Goal: Task Accomplishment & Management: Complete application form

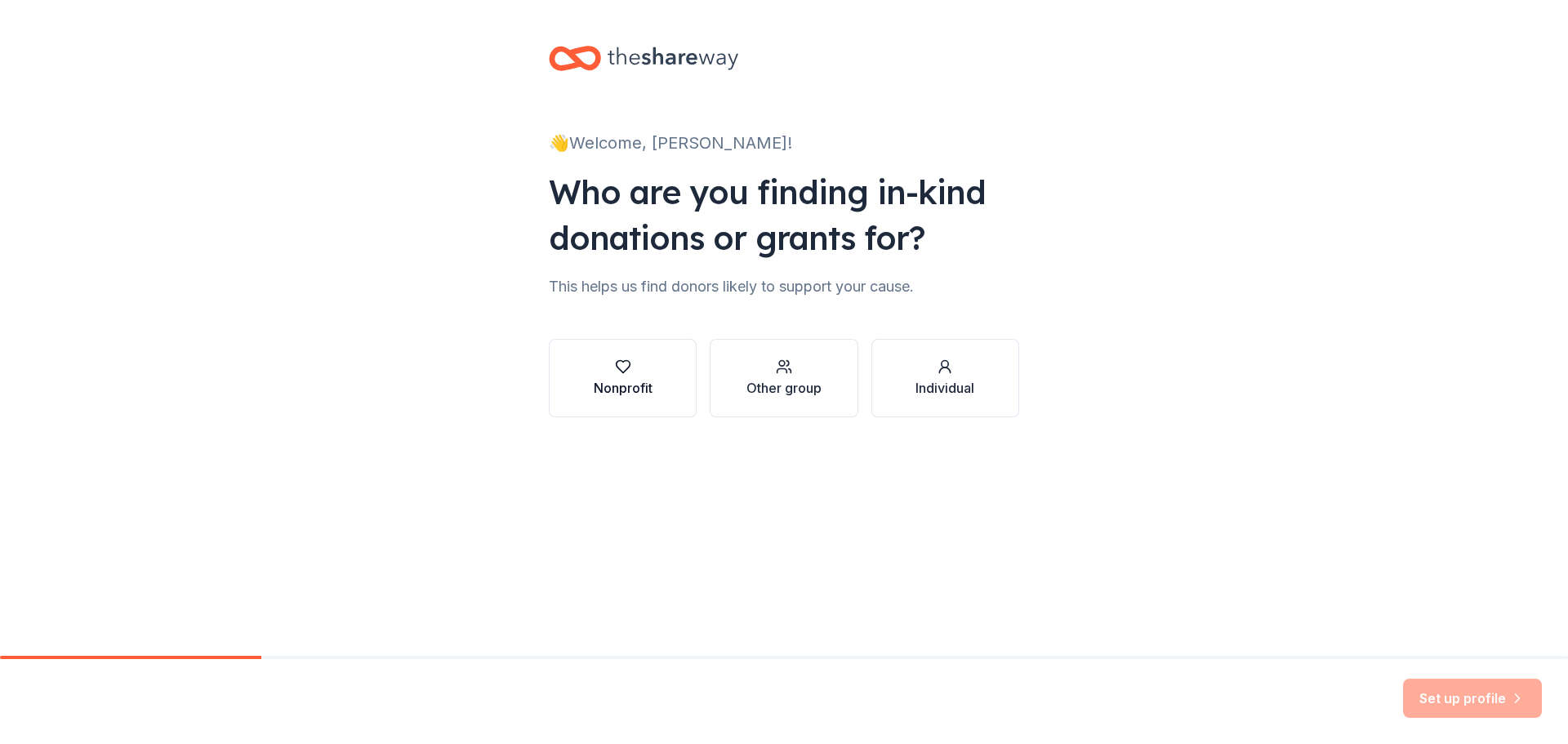
click at [625, 388] on div "Nonprofit" at bounding box center [623, 388] width 59 height 19
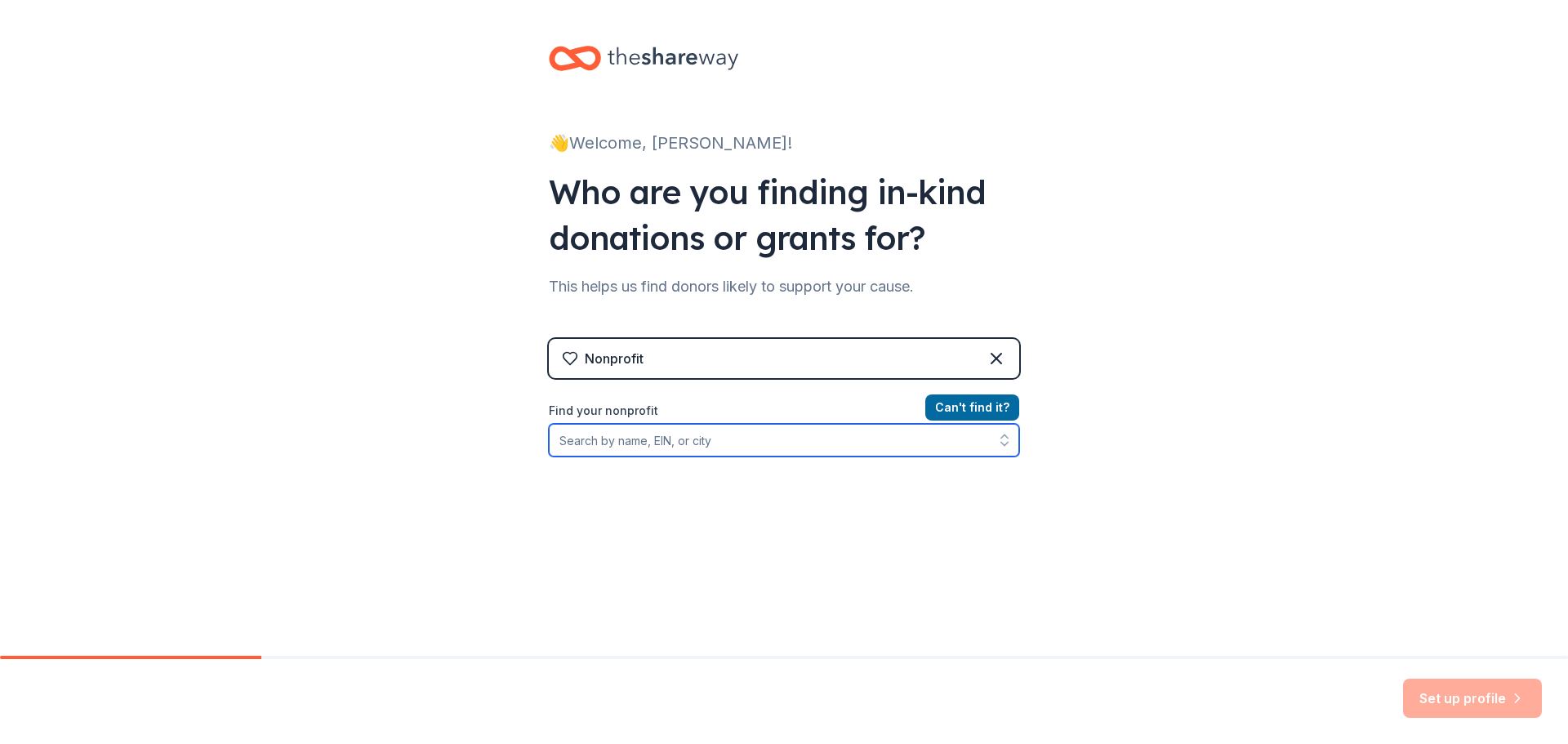
click at [659, 449] on input "Find your nonprofit" at bounding box center [784, 441] width 471 height 33
type input "St"
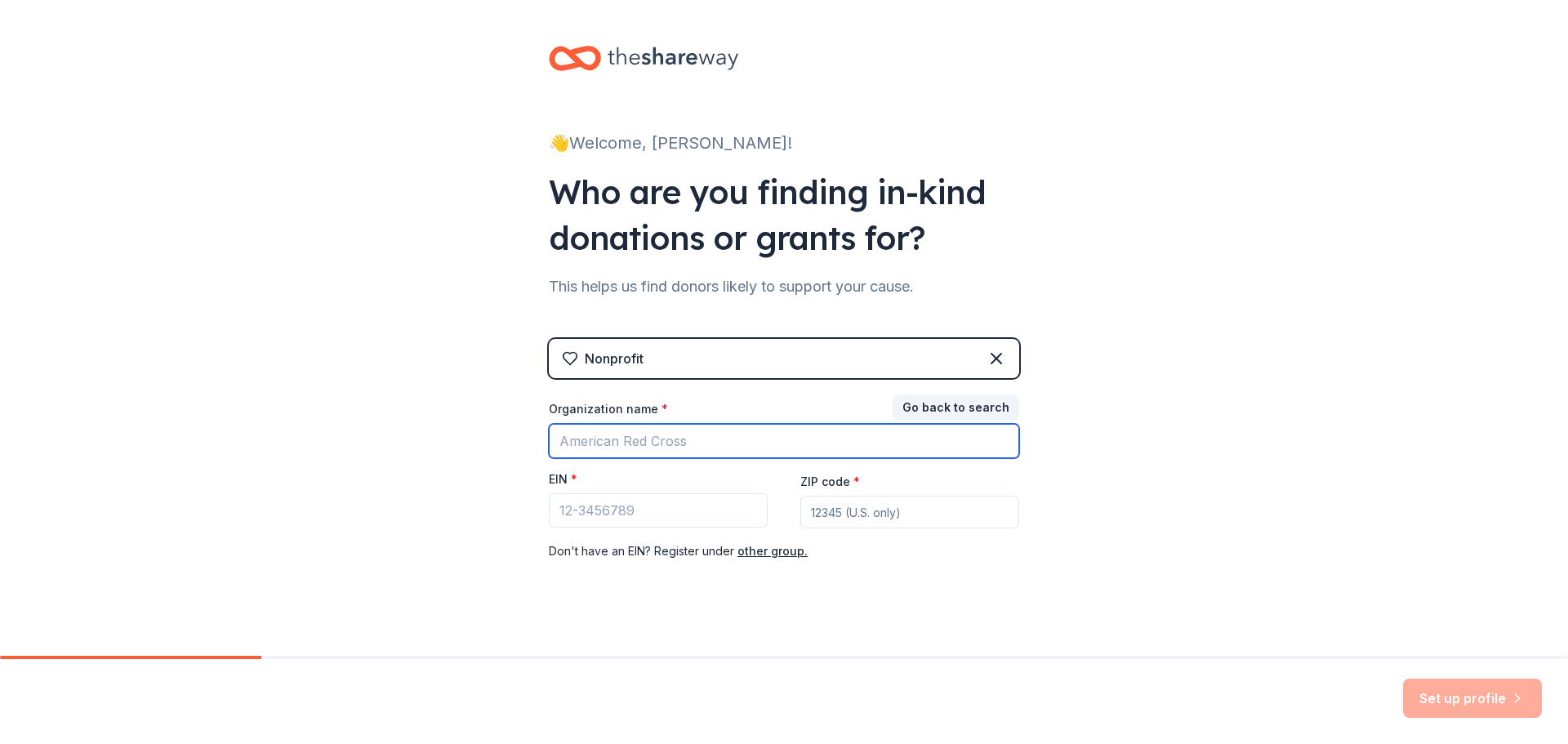
click at [665, 446] on input "Organization name *" at bounding box center [784, 441] width 471 height 34
type input "c"
drag, startPoint x: 665, startPoint y: 446, endPoint x: 512, endPoint y: 429, distance: 153.9
click at [512, 429] on div "👋 Welcome, [PERSON_NAME]! Who are you finding in-kind donations or grants for? …" at bounding box center [784, 336] width 1568 height 672
type input "[GEOGRAPHIC_DATA]"
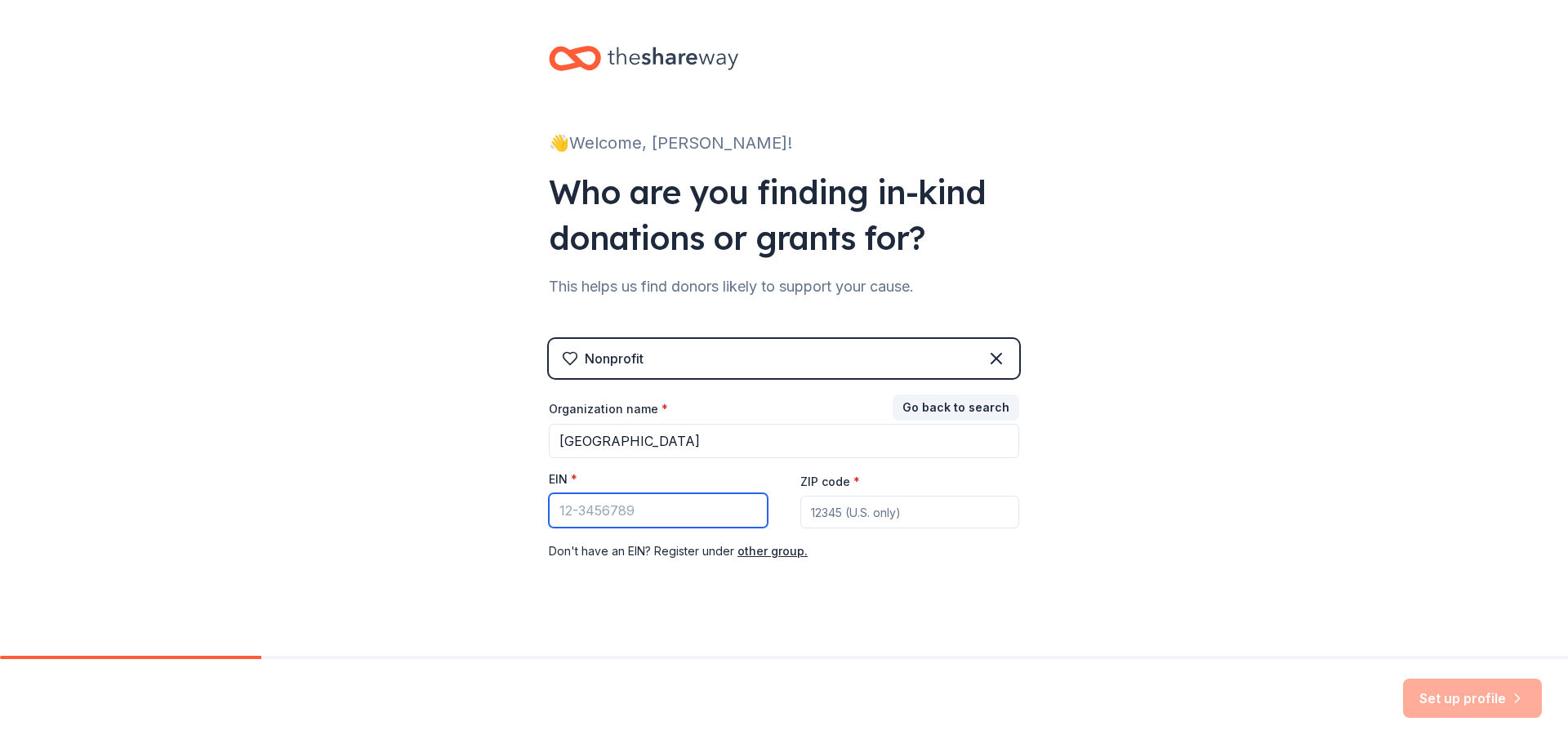
click at [592, 512] on input "EIN *" at bounding box center [659, 510] width 219 height 34
type input "00-1937"
click at [873, 513] on input "ZIP code *" at bounding box center [909, 512] width 219 height 33
type input "89031"
click at [939, 389] on div "Nonprofit Go back to search Organization name * [GEOGRAPHIC_DATA] district EIN …" at bounding box center [784, 466] width 471 height 255
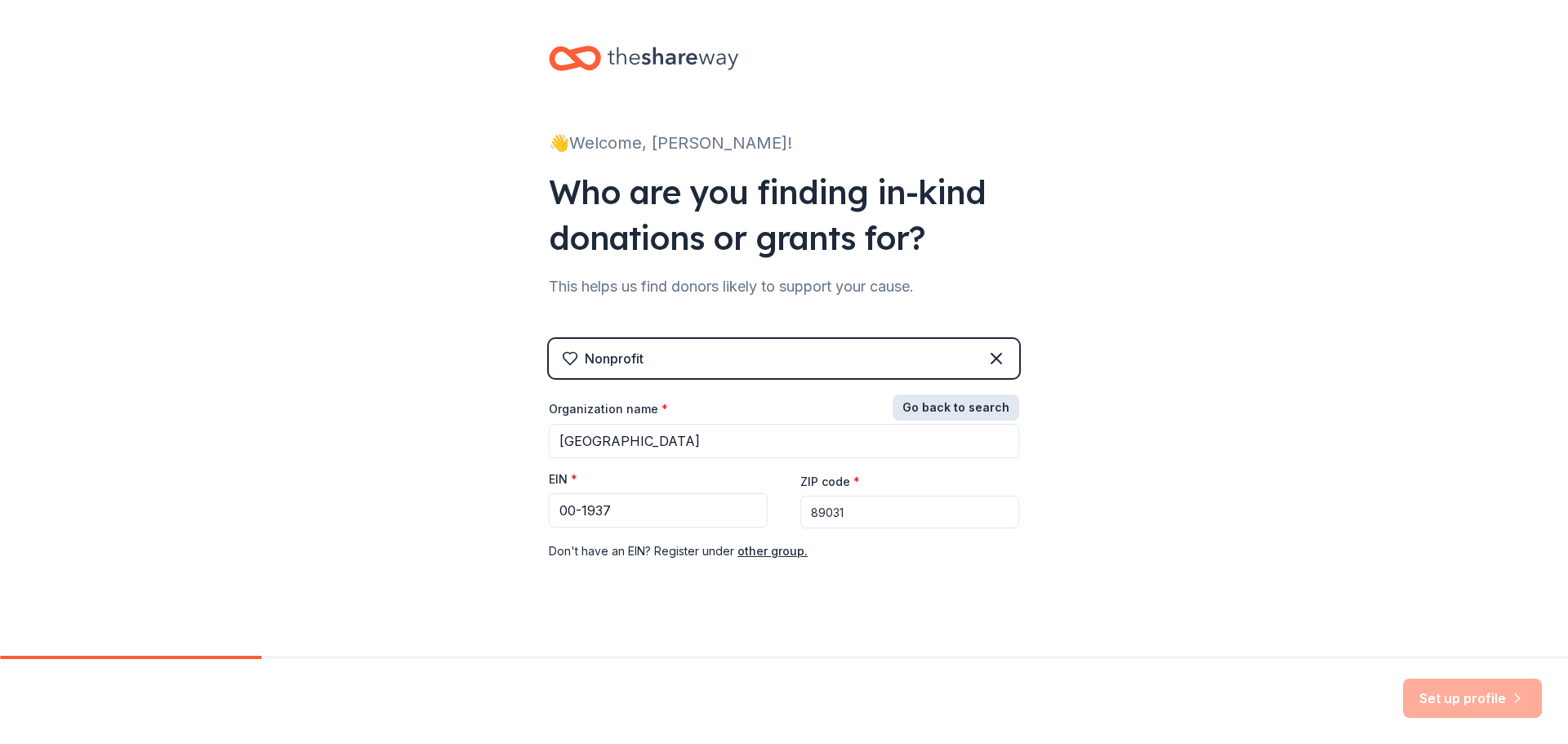
click at [939, 408] on button "Go back to search" at bounding box center [956, 407] width 127 height 26
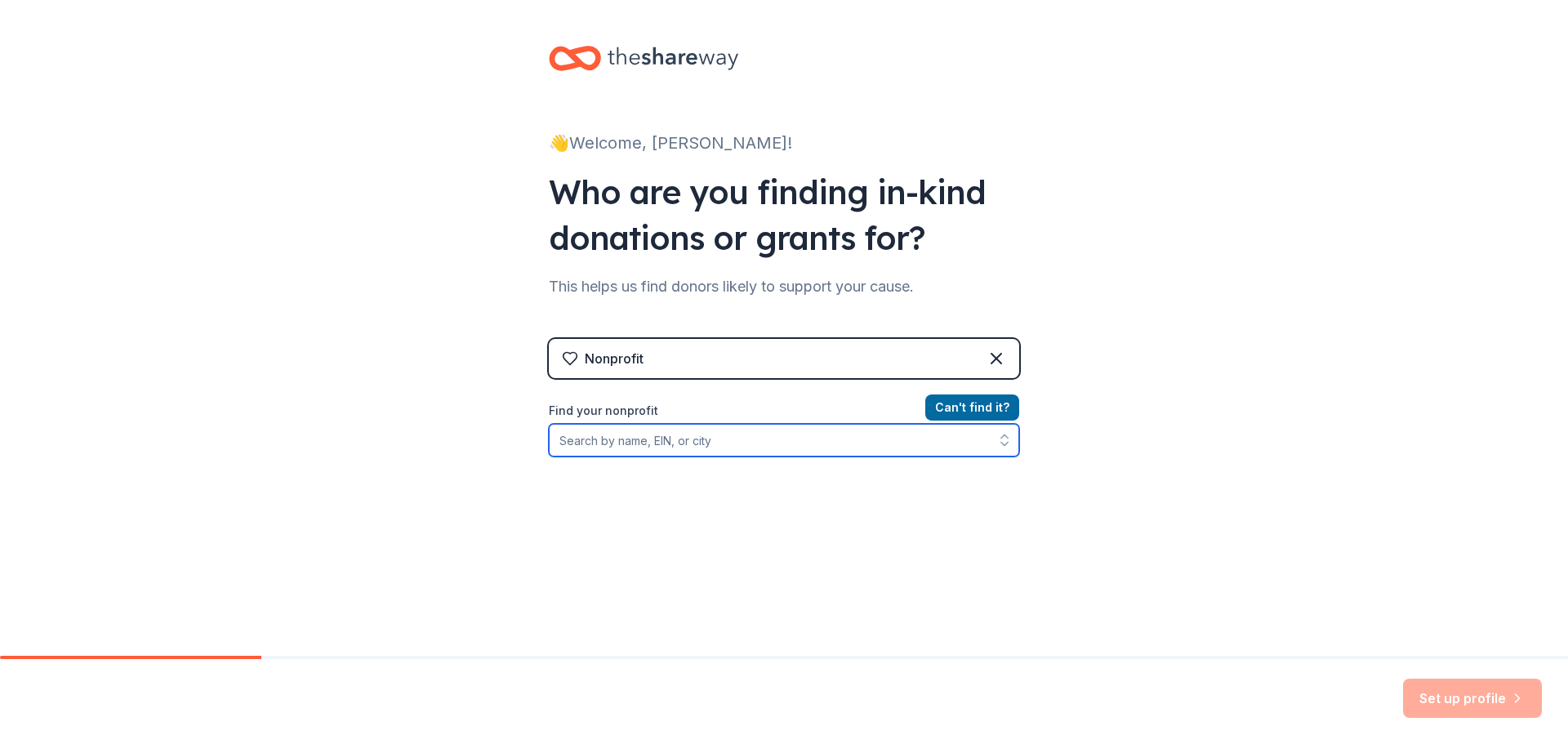
click at [636, 445] on input "Find your nonprofit" at bounding box center [784, 441] width 471 height 33
click at [724, 435] on input "Find your nonprofit" at bounding box center [784, 441] width 471 height 33
type input "001937"
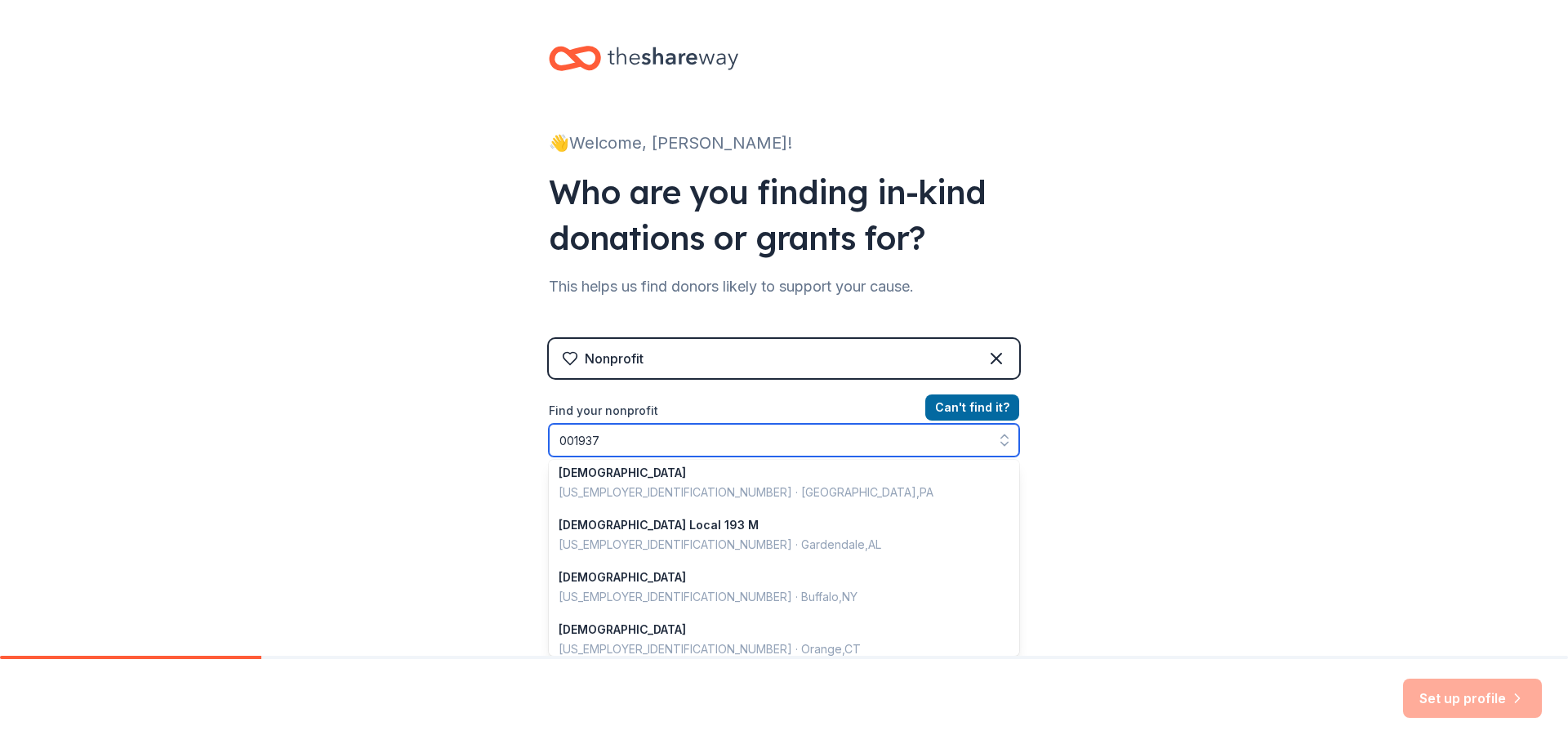
scroll to position [1157, 0]
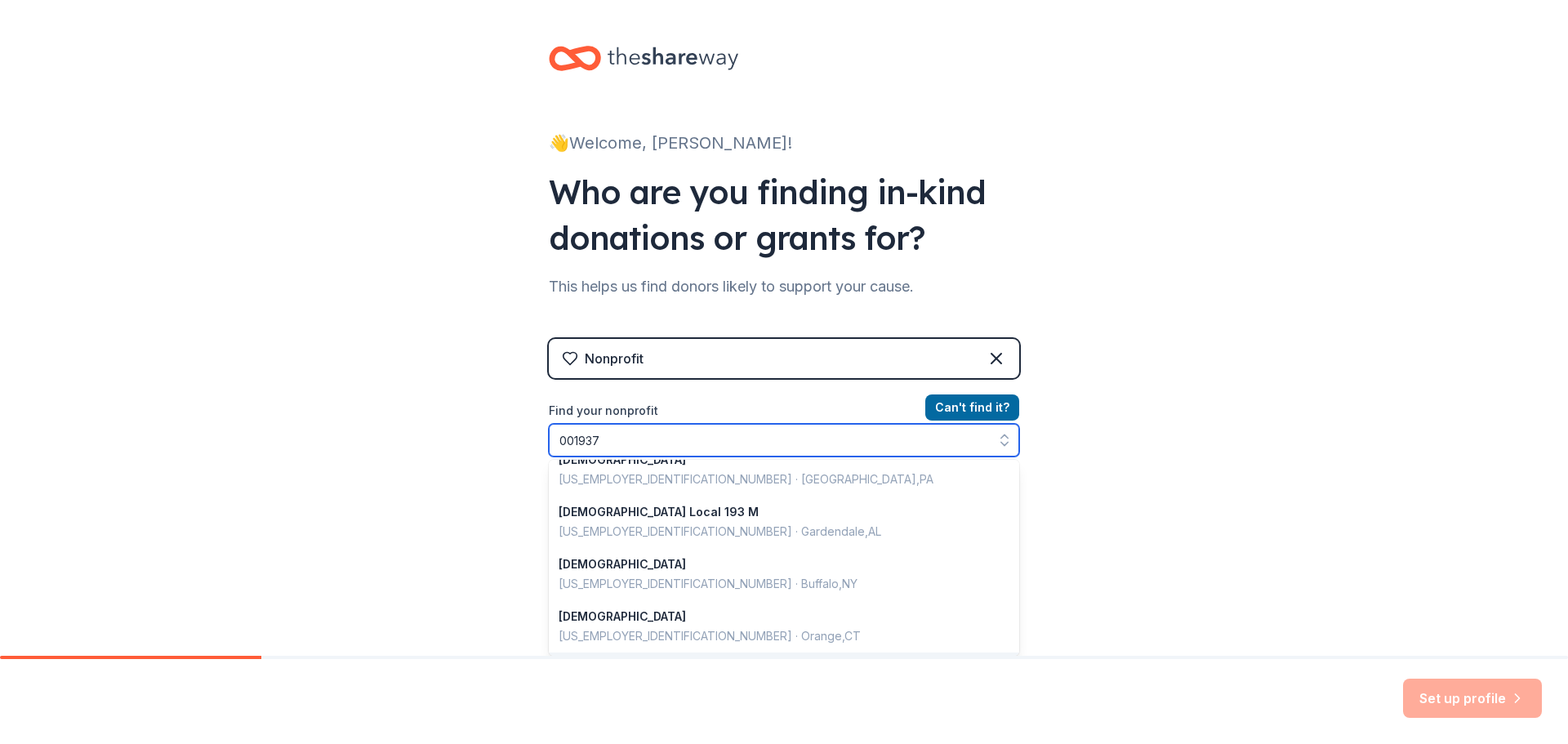
click at [930, 425] on input "001937" at bounding box center [784, 441] width 471 height 33
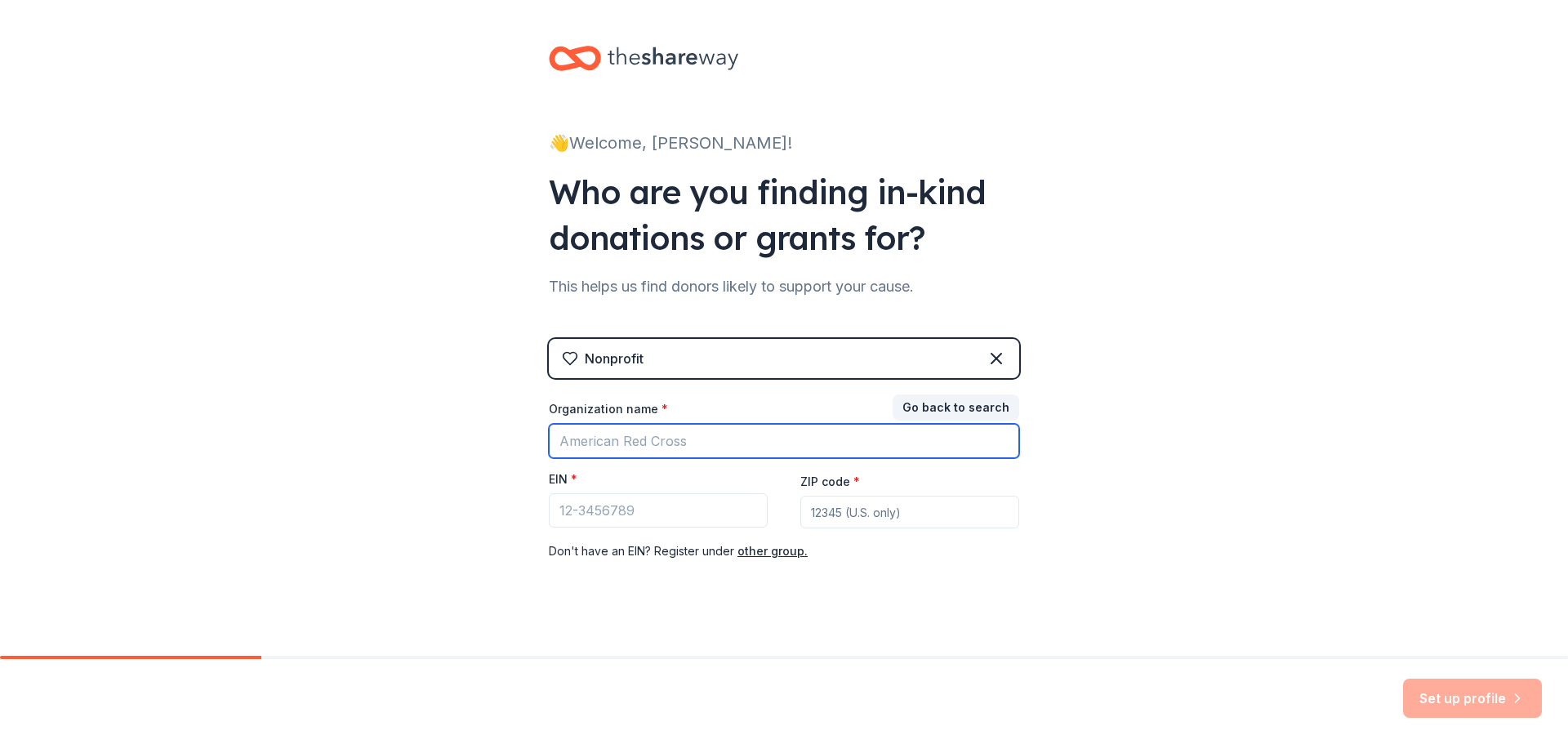
click at [662, 445] on input "Organization name *" at bounding box center [784, 441] width 471 height 34
type input "[PERSON_NAME] and [PERSON_NAME][GEOGRAPHIC_DATA]"
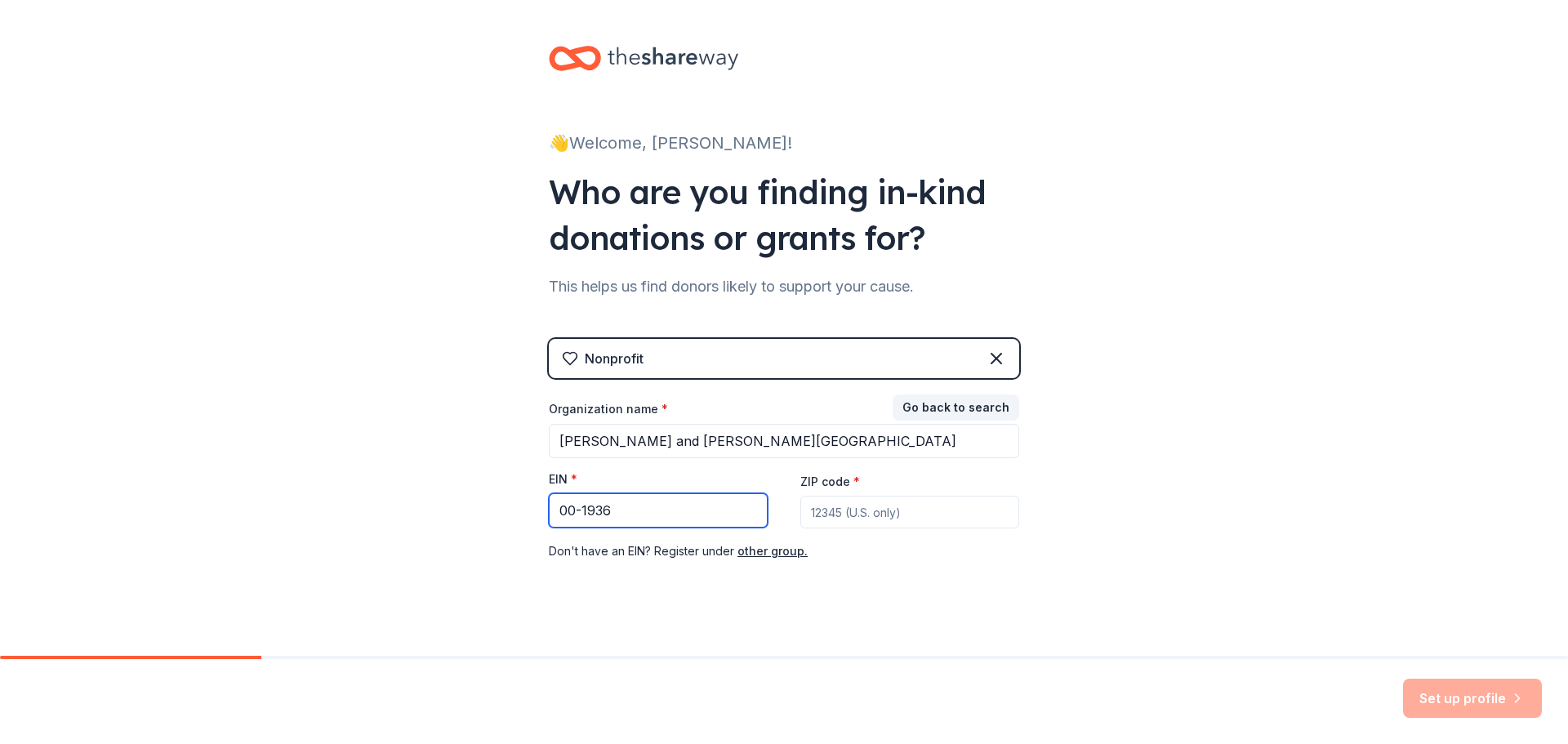
click at [668, 518] on input "00-1936" at bounding box center [659, 510] width 219 height 34
type input "00-1937"
type input "89031"
click at [1465, 696] on div "Set up profile" at bounding box center [1471, 698] width 138 height 39
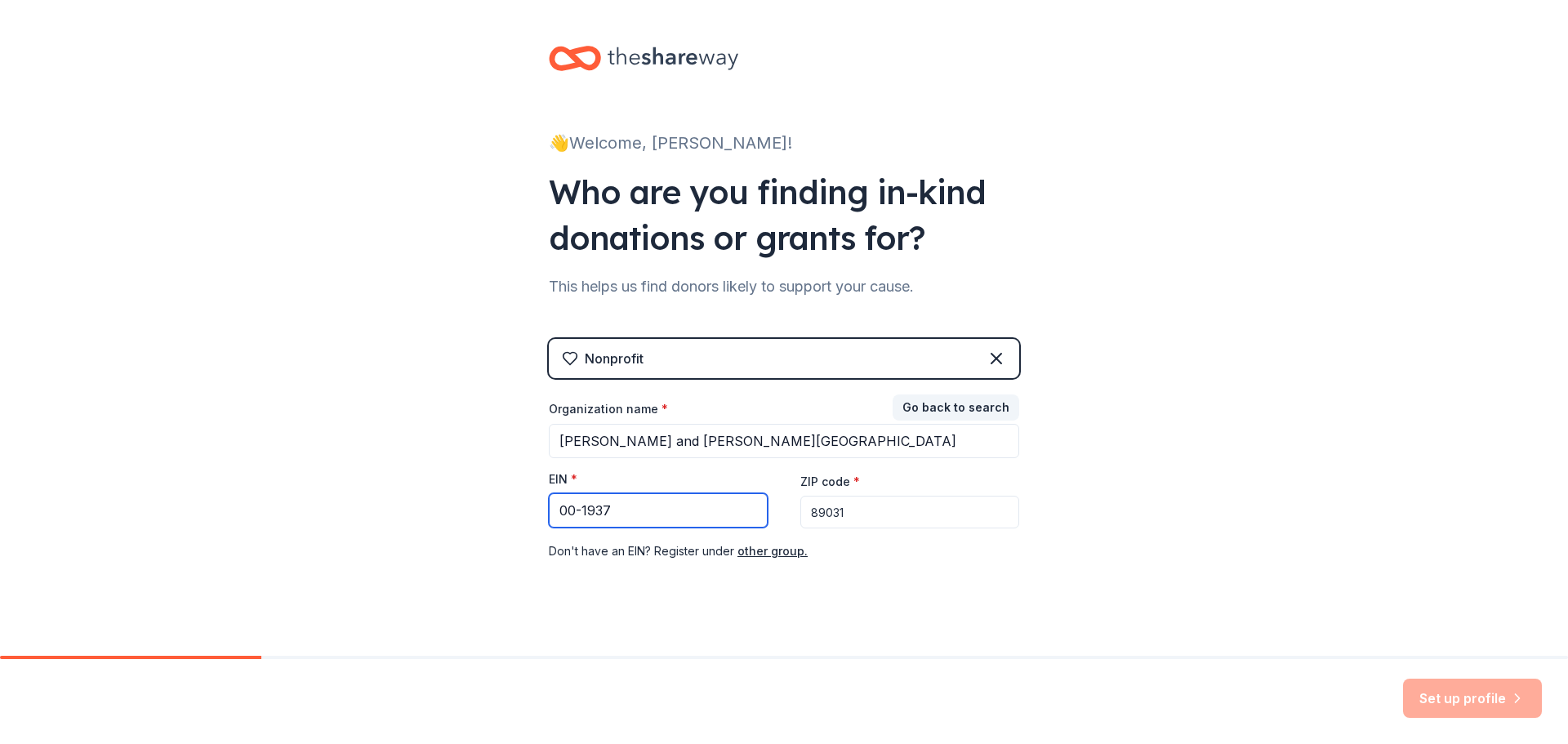
click at [661, 500] on input "00-1937" at bounding box center [659, 510] width 219 height 34
type input "0"
type input "00-0001937"
click at [1455, 691] on button "Set up profile" at bounding box center [1471, 698] width 138 height 39
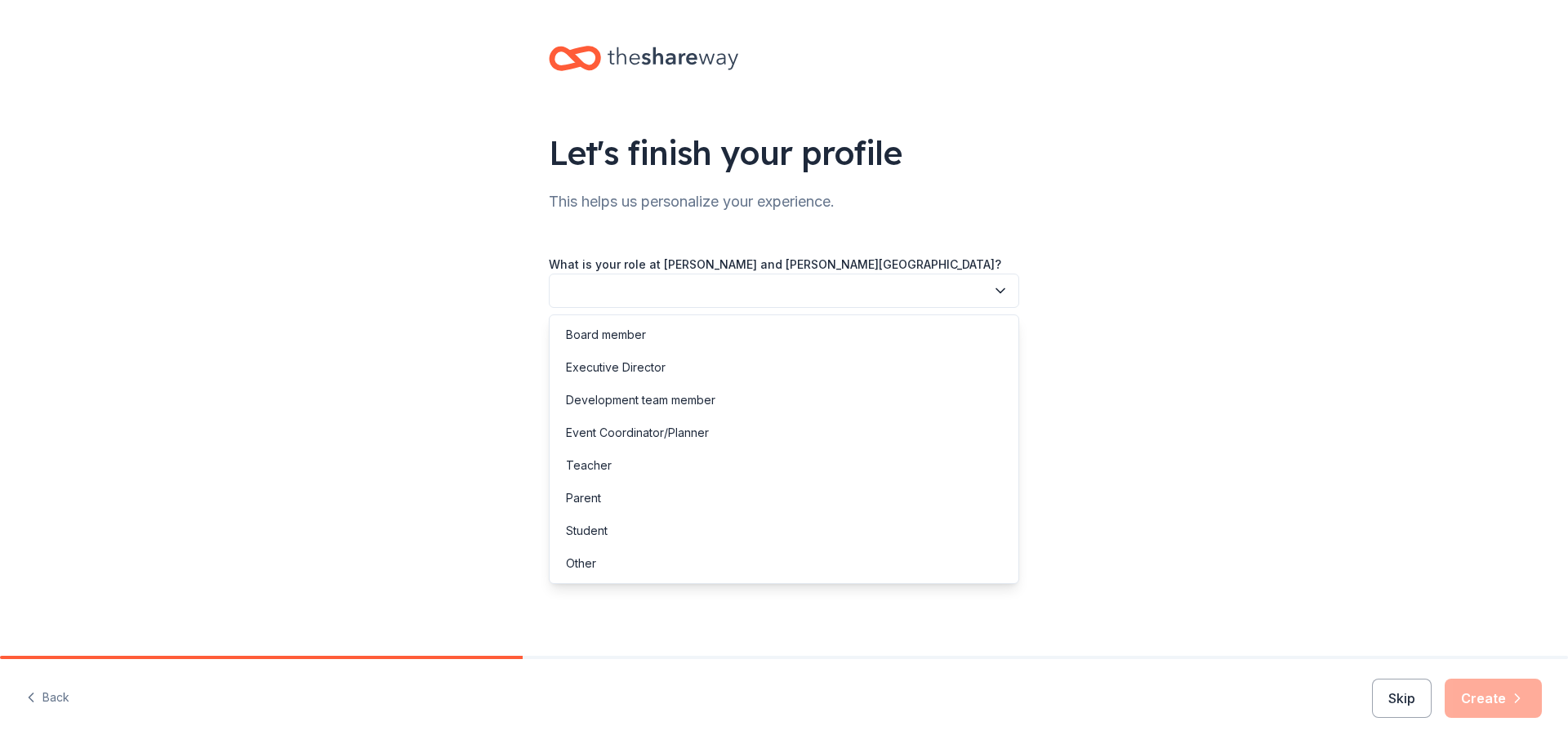
click at [690, 301] on button "button" at bounding box center [784, 290] width 471 height 34
click at [626, 469] on div "Teacher" at bounding box center [784, 466] width 462 height 33
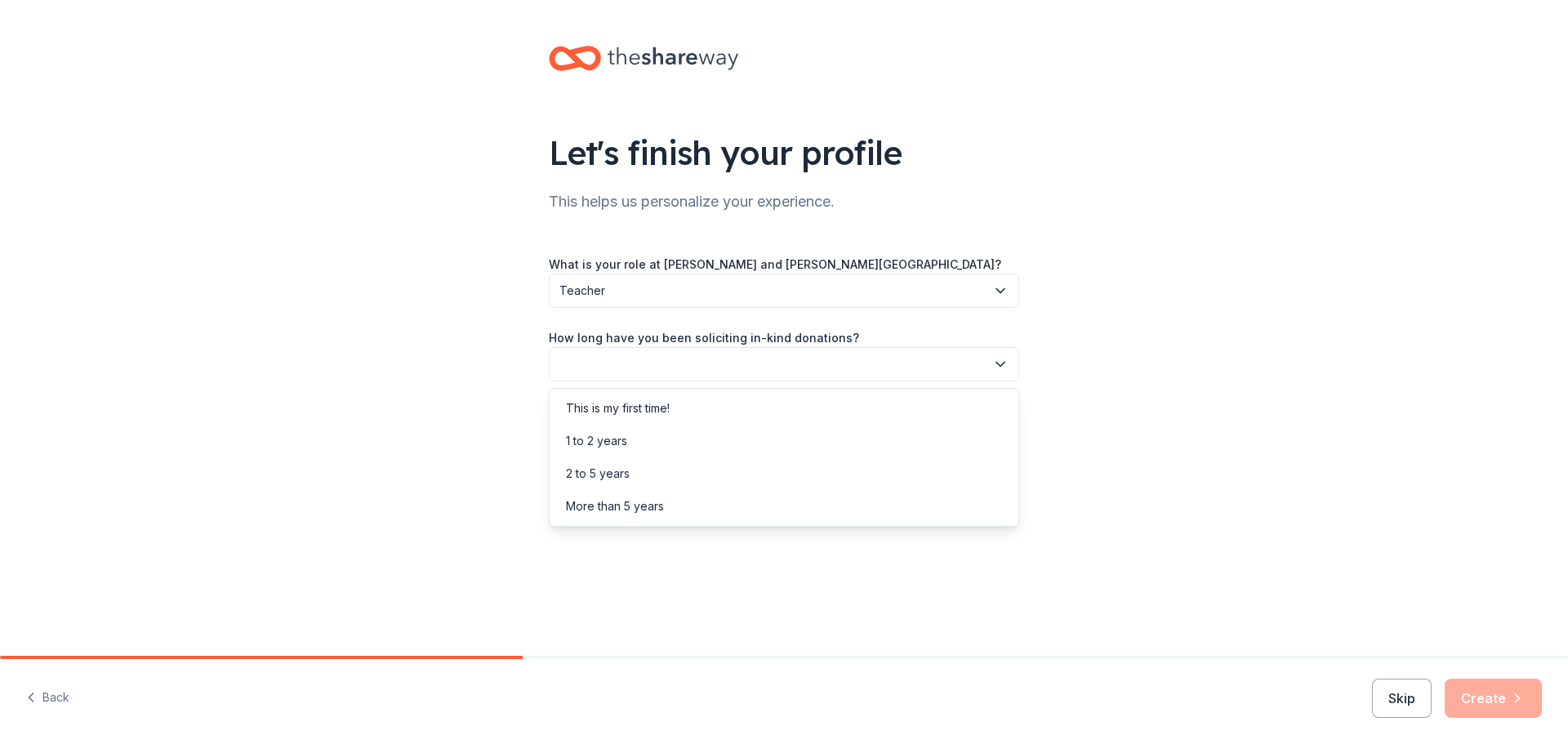
click at [611, 368] on button "button" at bounding box center [784, 363] width 471 height 34
click at [652, 414] on div "This is my first time!" at bounding box center [617, 408] width 104 height 19
click at [652, 440] on button "button" at bounding box center [784, 437] width 471 height 34
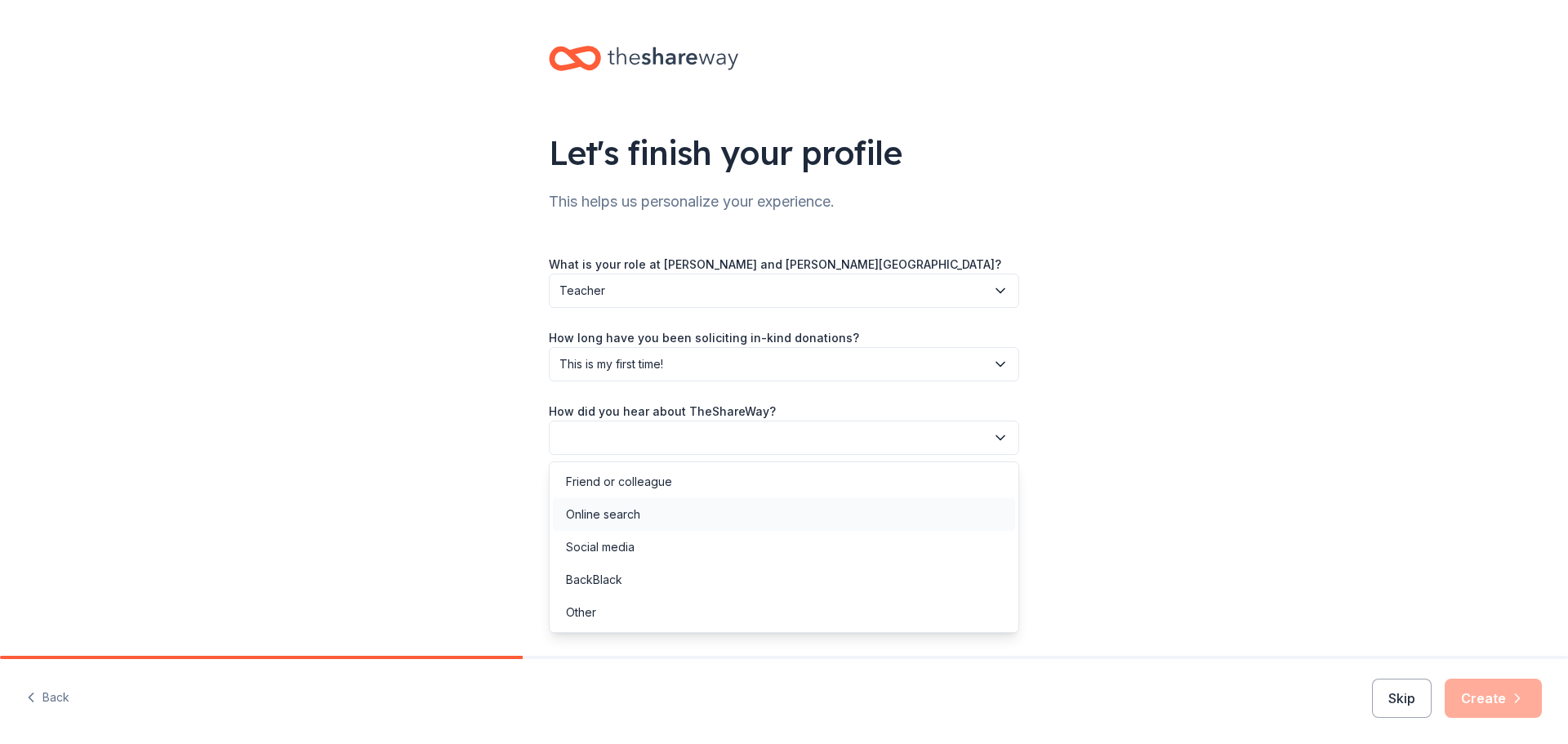
click at [661, 522] on div "Online search" at bounding box center [784, 514] width 462 height 33
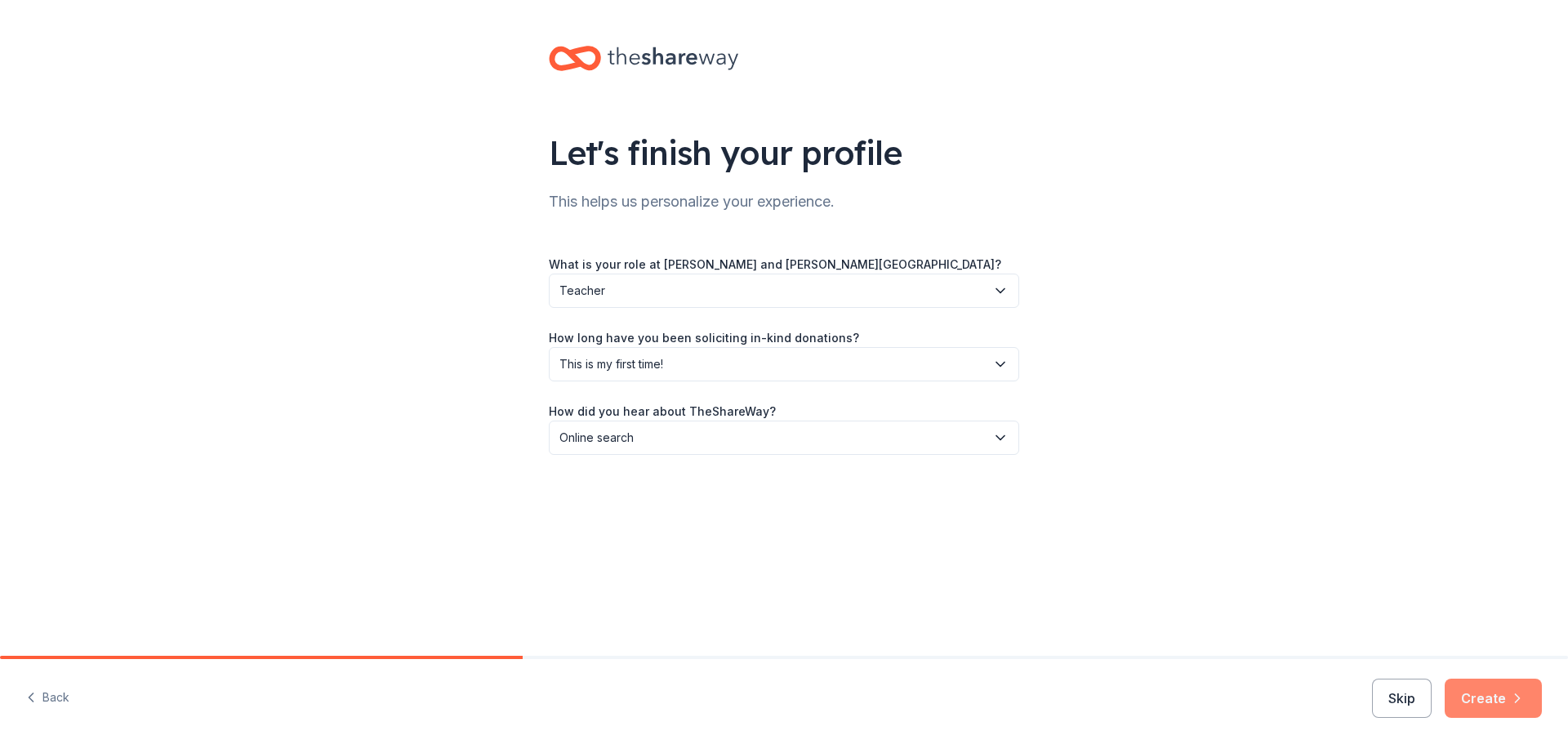
click at [1512, 710] on button "Create" at bounding box center [1492, 698] width 97 height 39
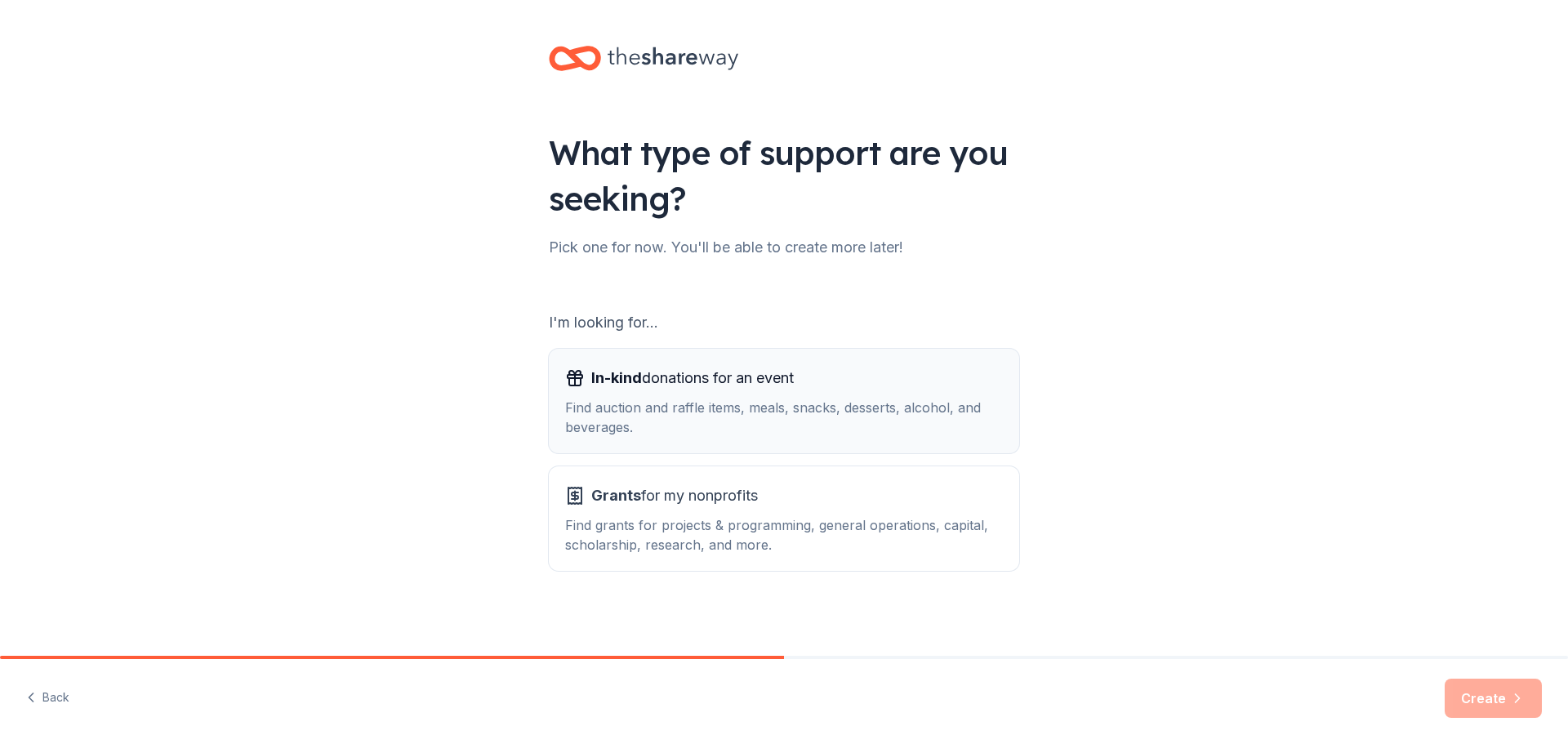
click at [822, 409] on div "Find auction and raffle items, meals, snacks, desserts, alcohol, and beverages." at bounding box center [784, 418] width 438 height 39
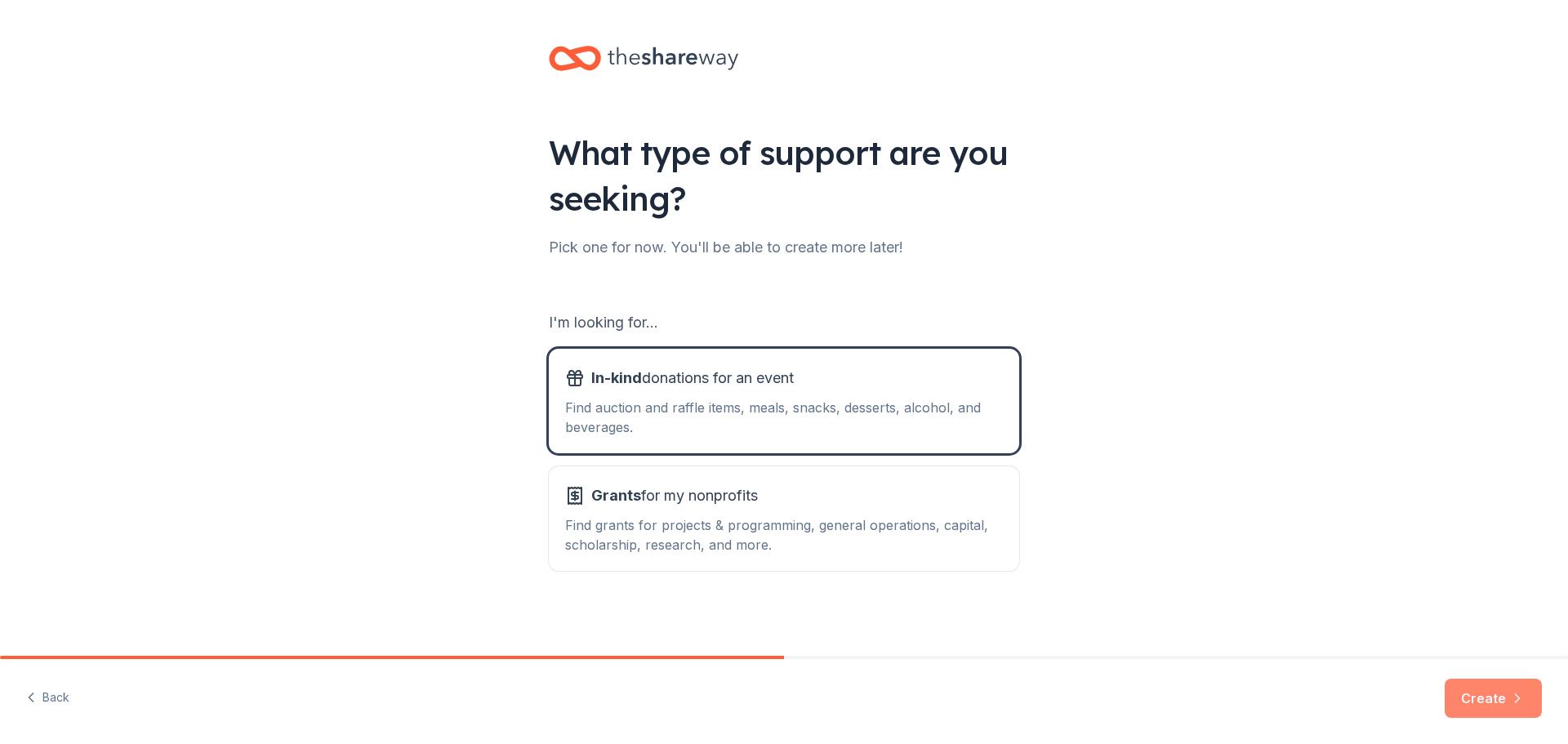
click at [1491, 698] on button "Create" at bounding box center [1492, 698] width 97 height 39
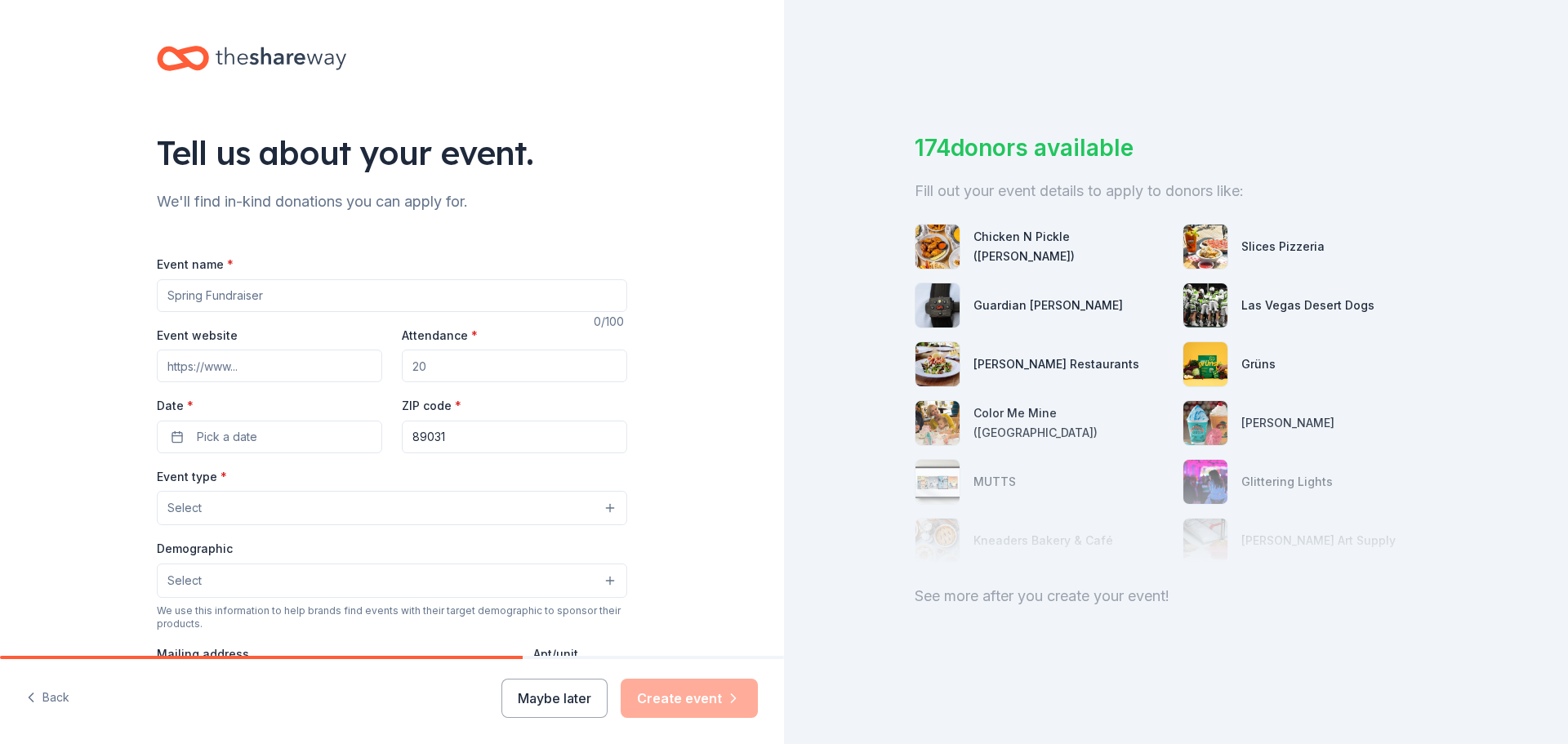
click at [278, 303] on input "Event name *" at bounding box center [392, 295] width 471 height 33
type input "Christmas Tree Ornament Contest"
type input "650"
click at [231, 435] on span "Pick a date" at bounding box center [227, 437] width 60 height 19
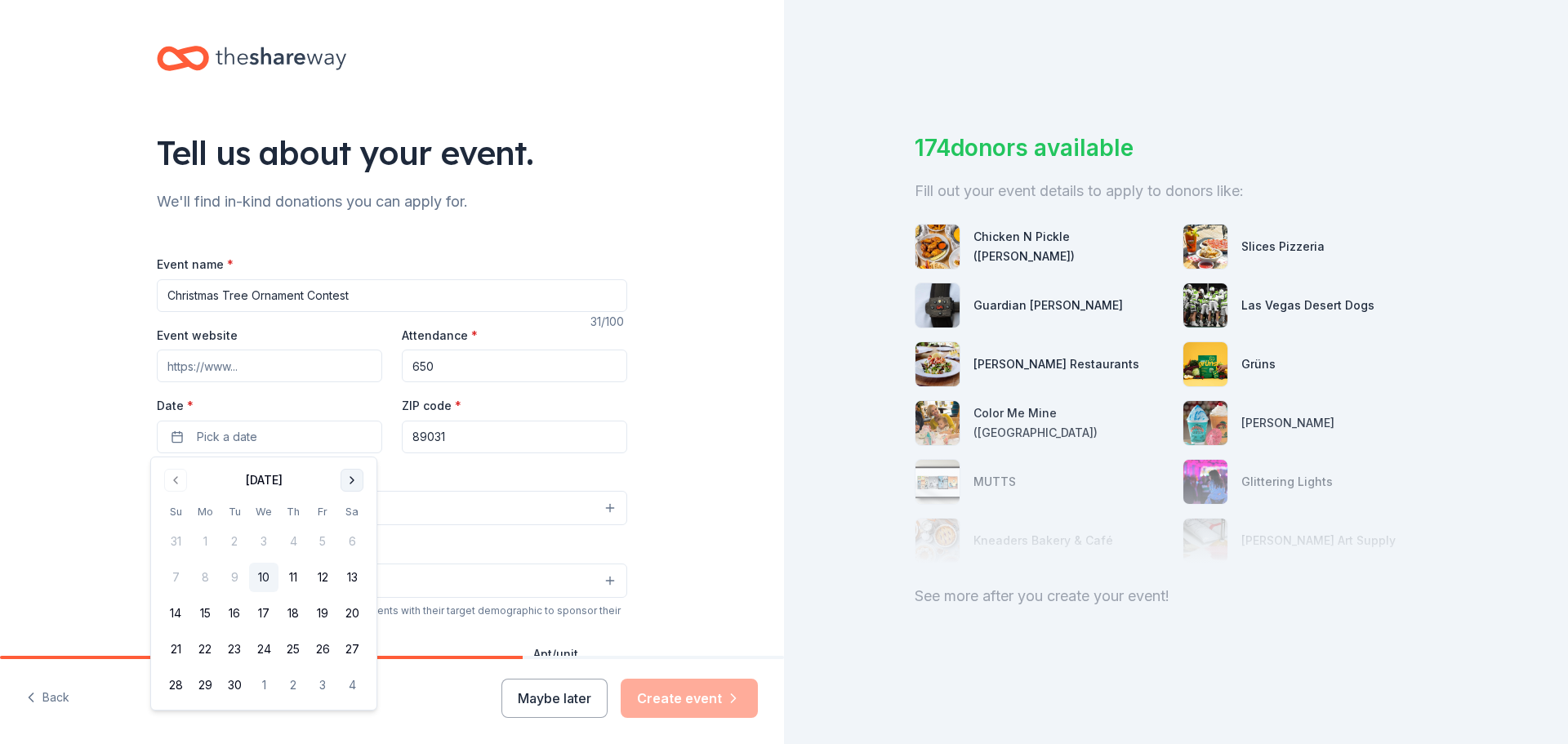
click at [356, 480] on button "Go to next month" at bounding box center [353, 480] width 23 height 23
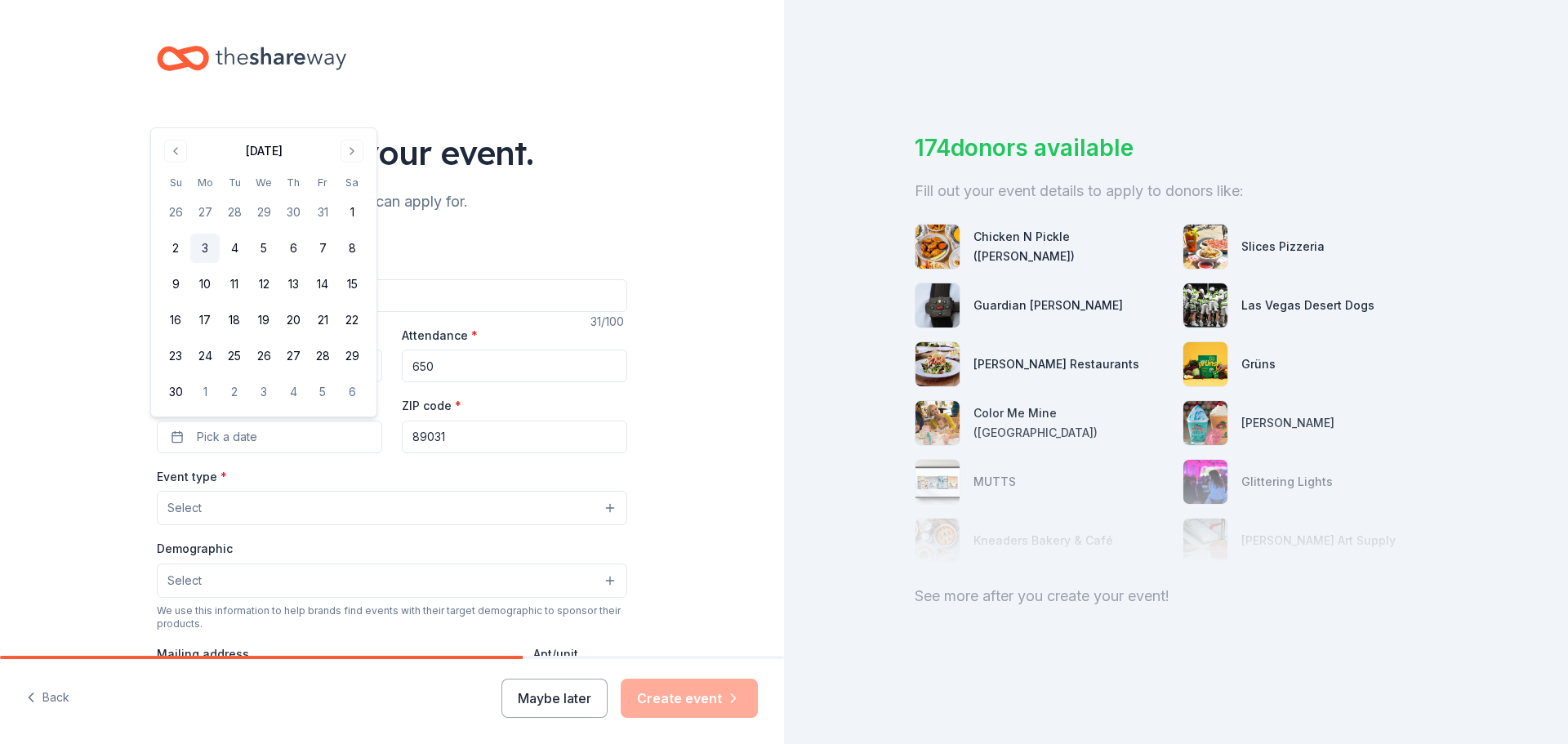
click at [205, 260] on button "3" at bounding box center [204, 248] width 29 height 29
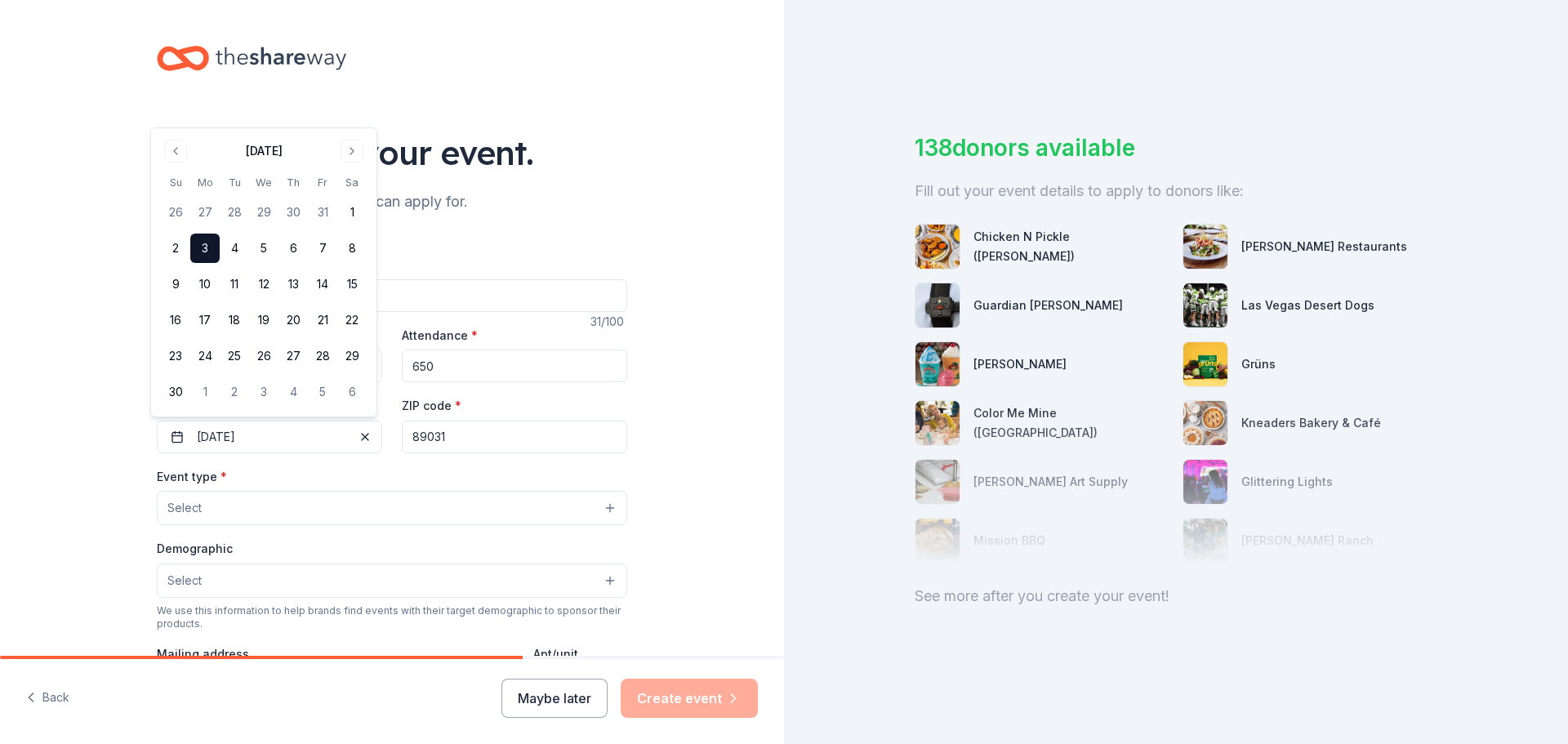
click at [273, 506] on button "Select" at bounding box center [392, 508] width 471 height 34
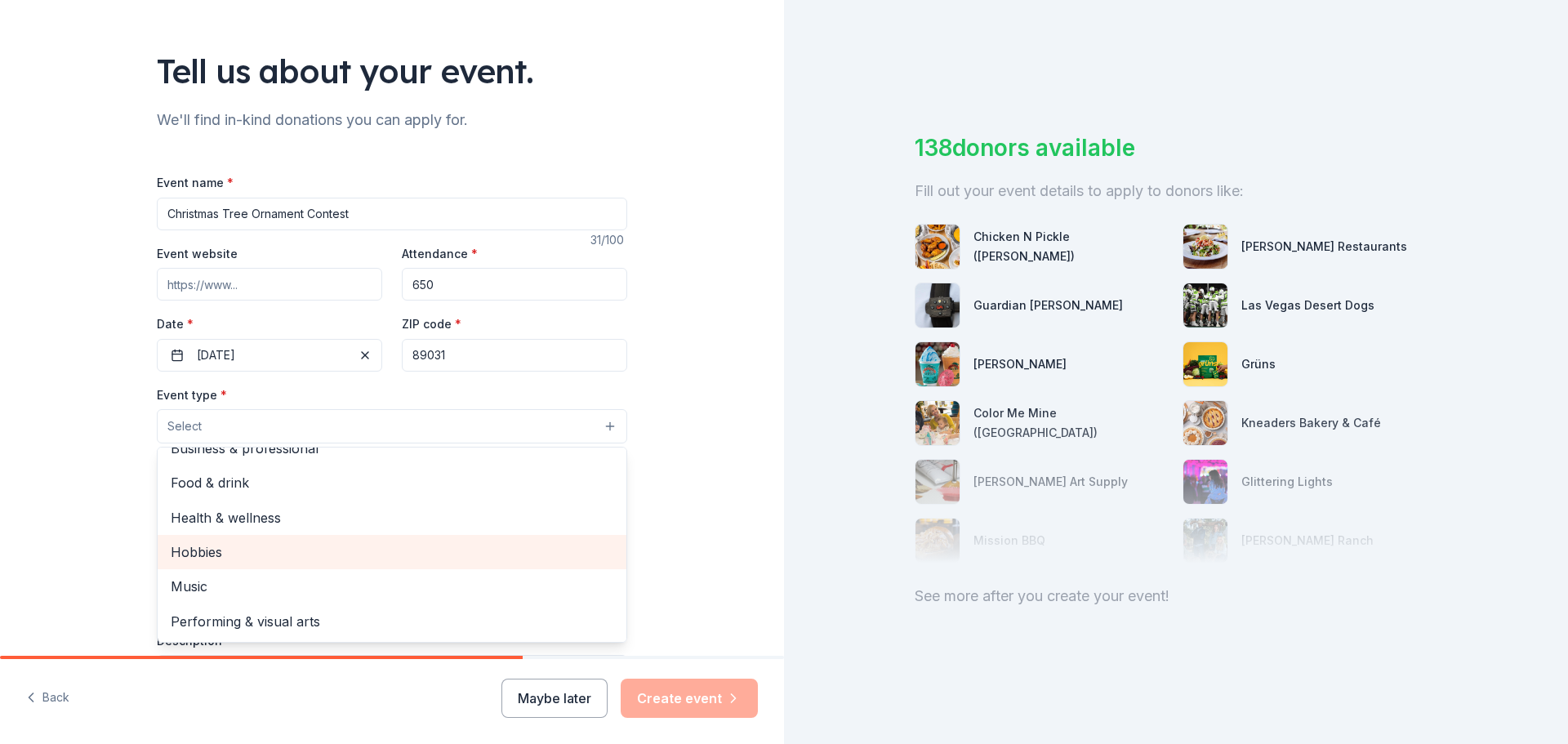
scroll to position [164, 0]
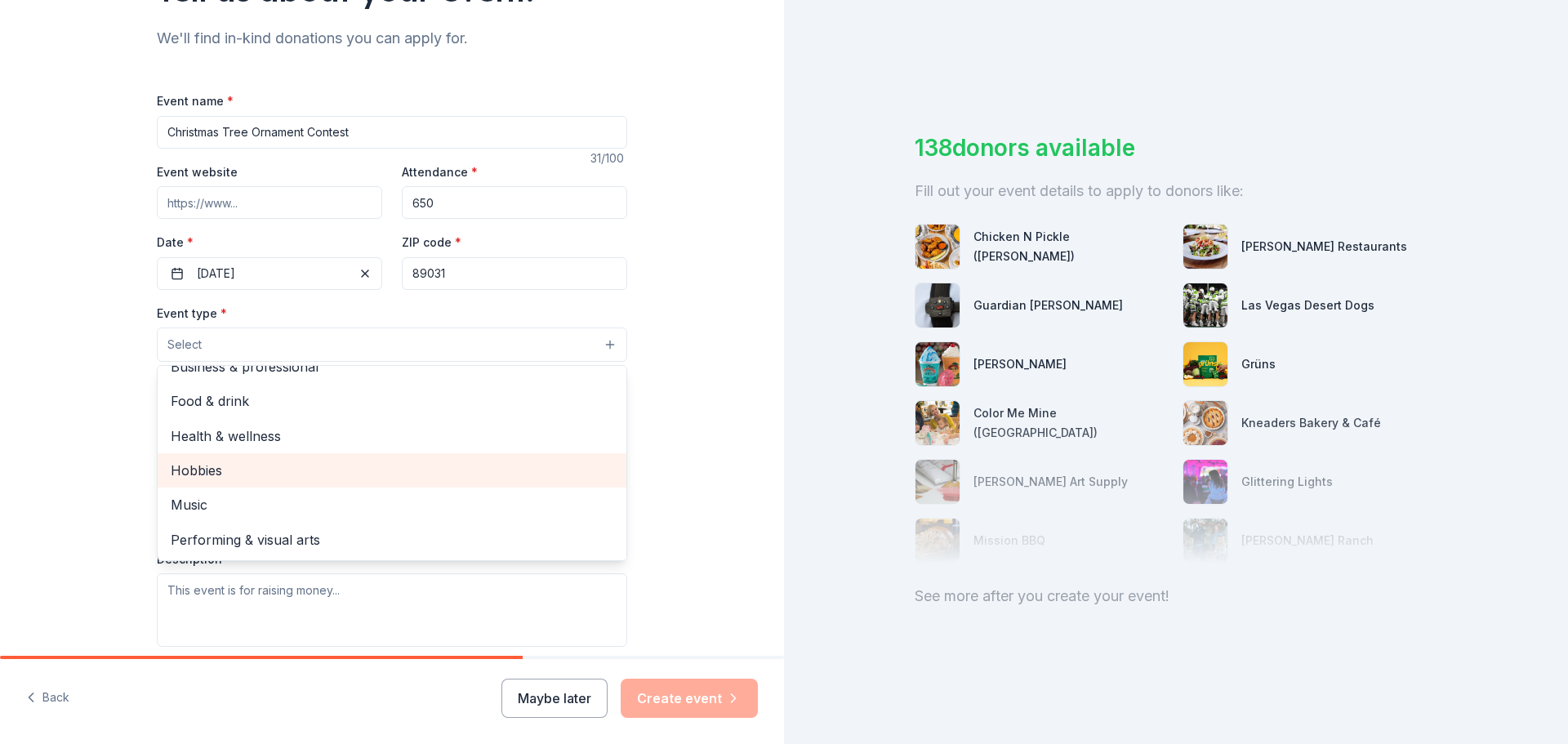
click at [252, 471] on span "Hobbies" at bounding box center [391, 471] width 443 height 21
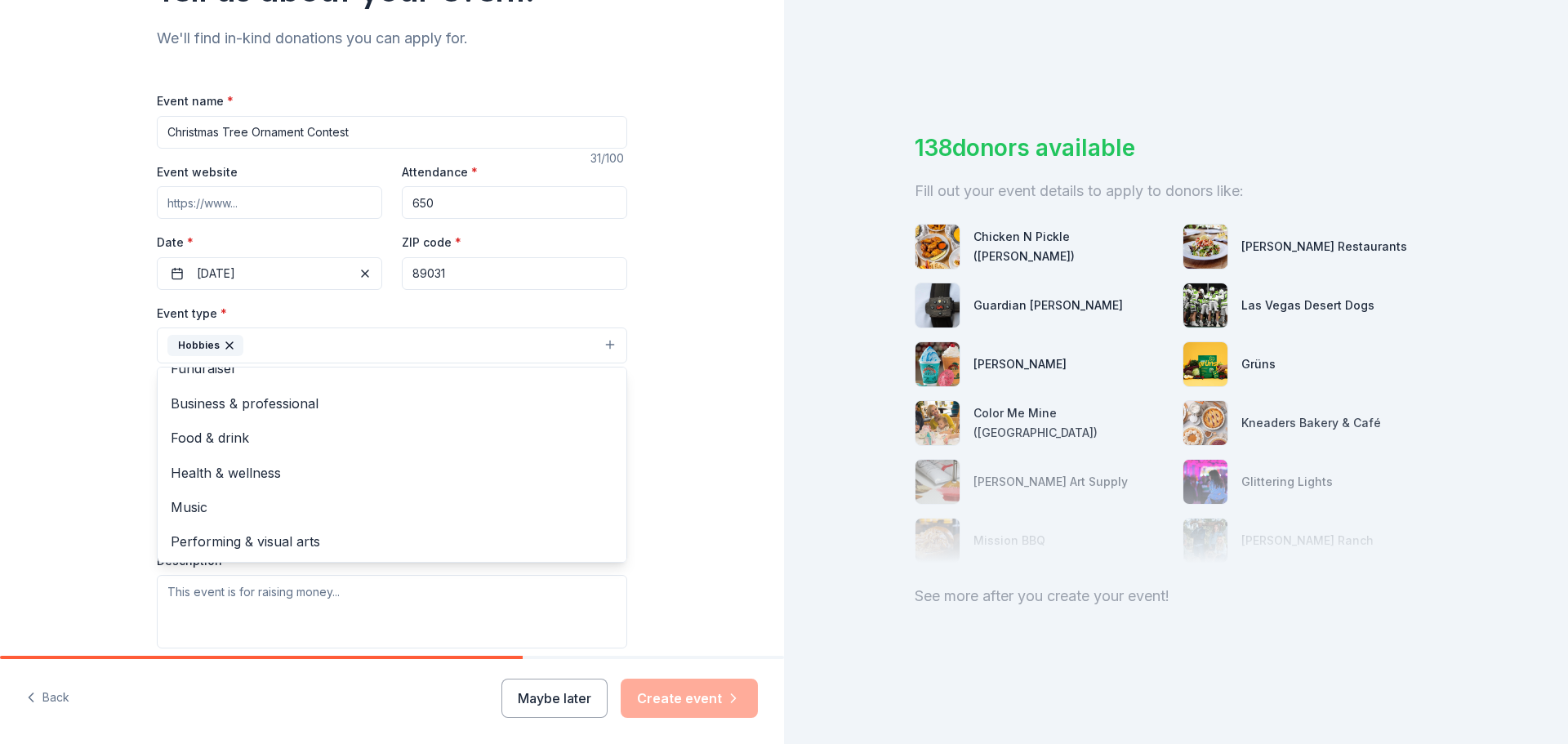
click at [114, 452] on div "Tell us about your event. We'll find in-kind donations you can apply for. Event…" at bounding box center [391, 381] width 784 height 1089
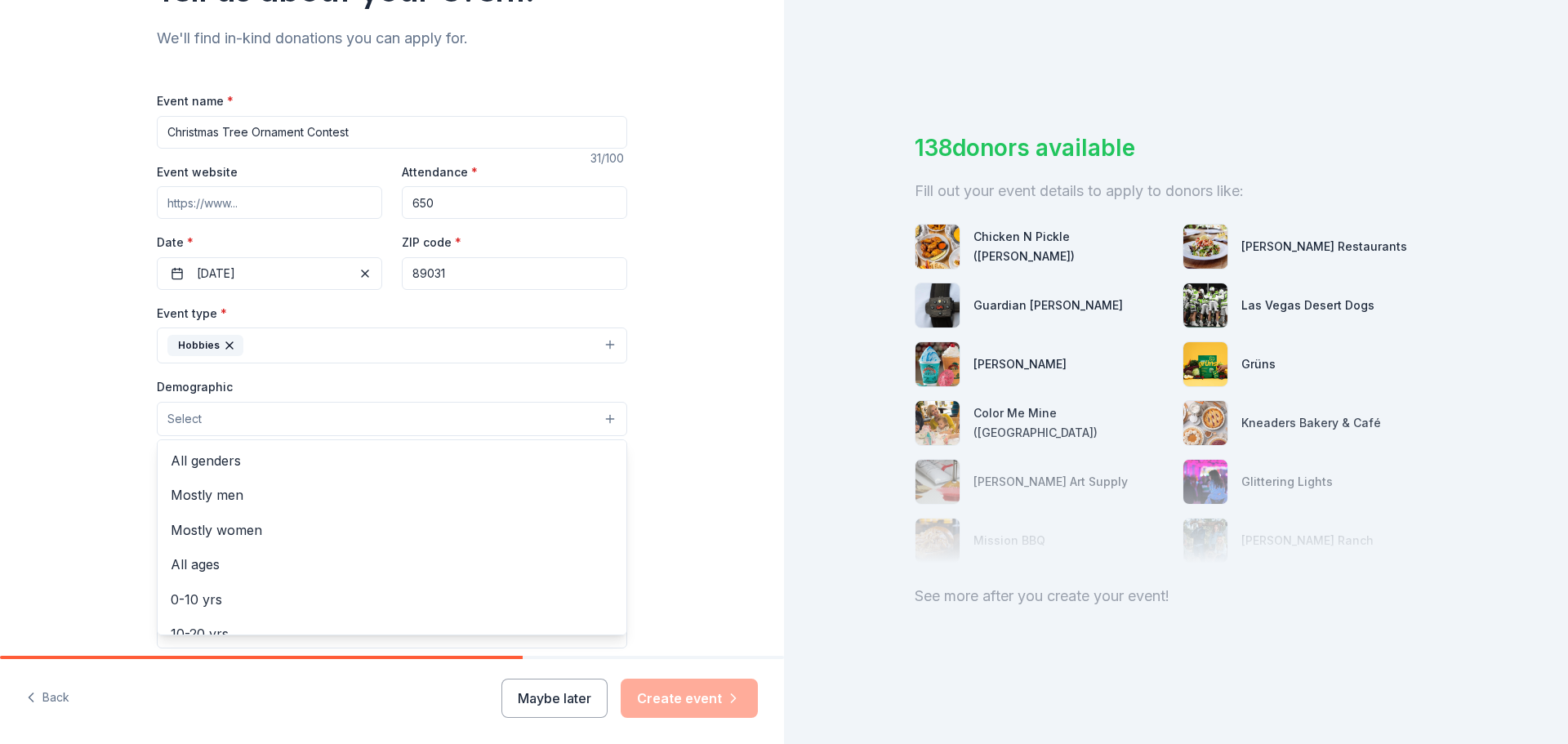
click at [188, 429] on button "Select" at bounding box center [392, 418] width 471 height 34
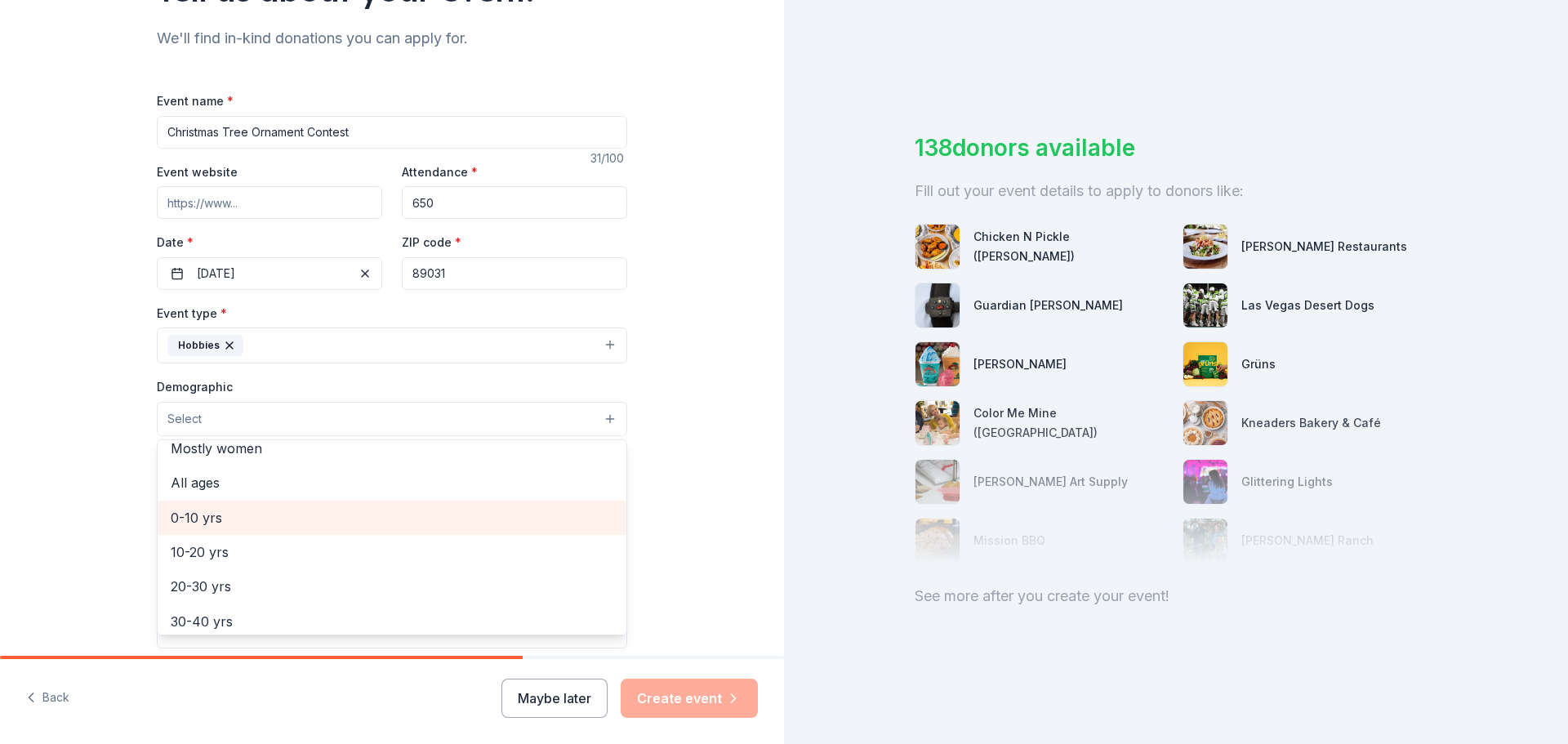
click at [228, 522] on span "0-10 yrs" at bounding box center [391, 518] width 443 height 21
click at [131, 521] on div "Tell us about your event. We'll find in-kind donations you can apply for. Event…" at bounding box center [392, 382] width 523 height 1091
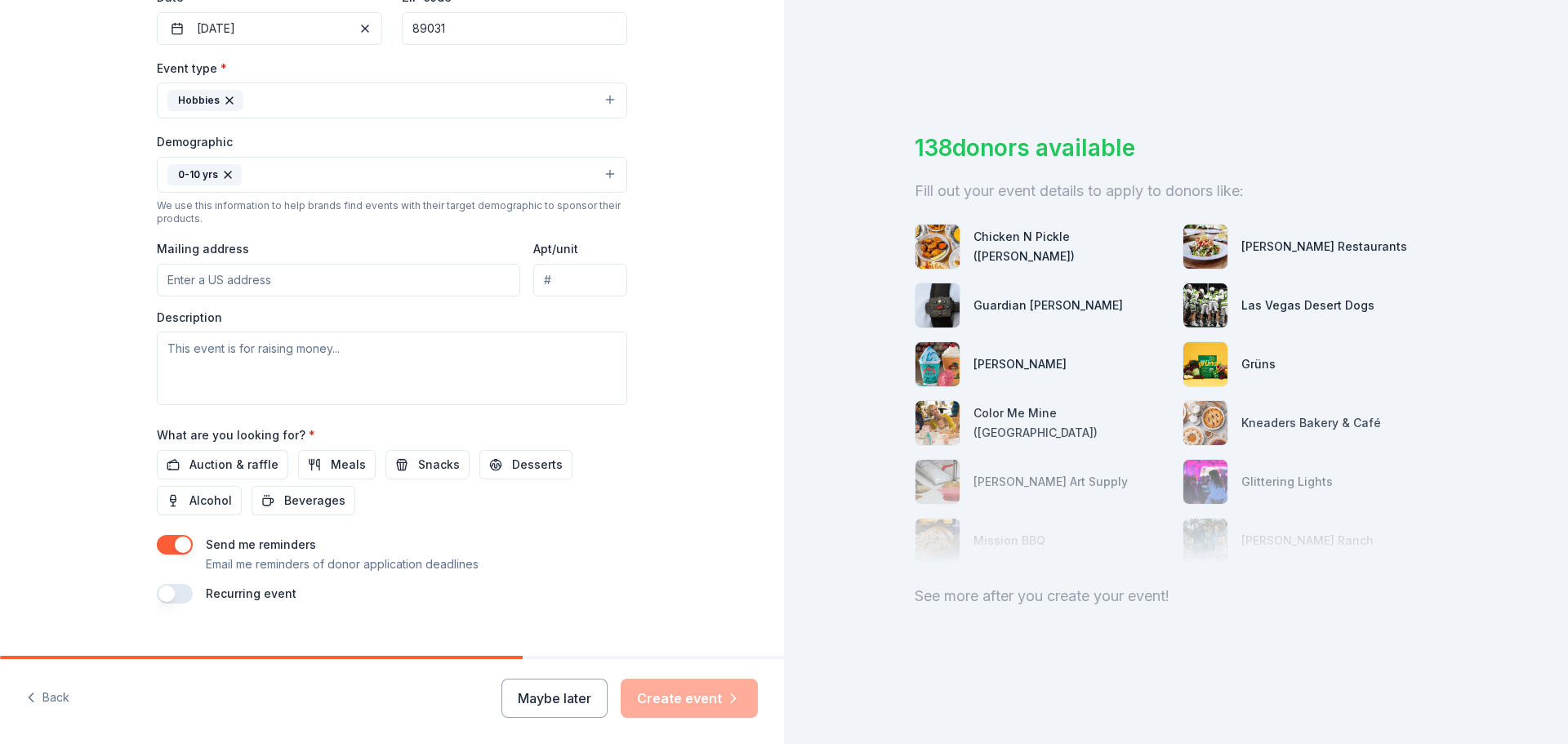
scroll to position [435, 0]
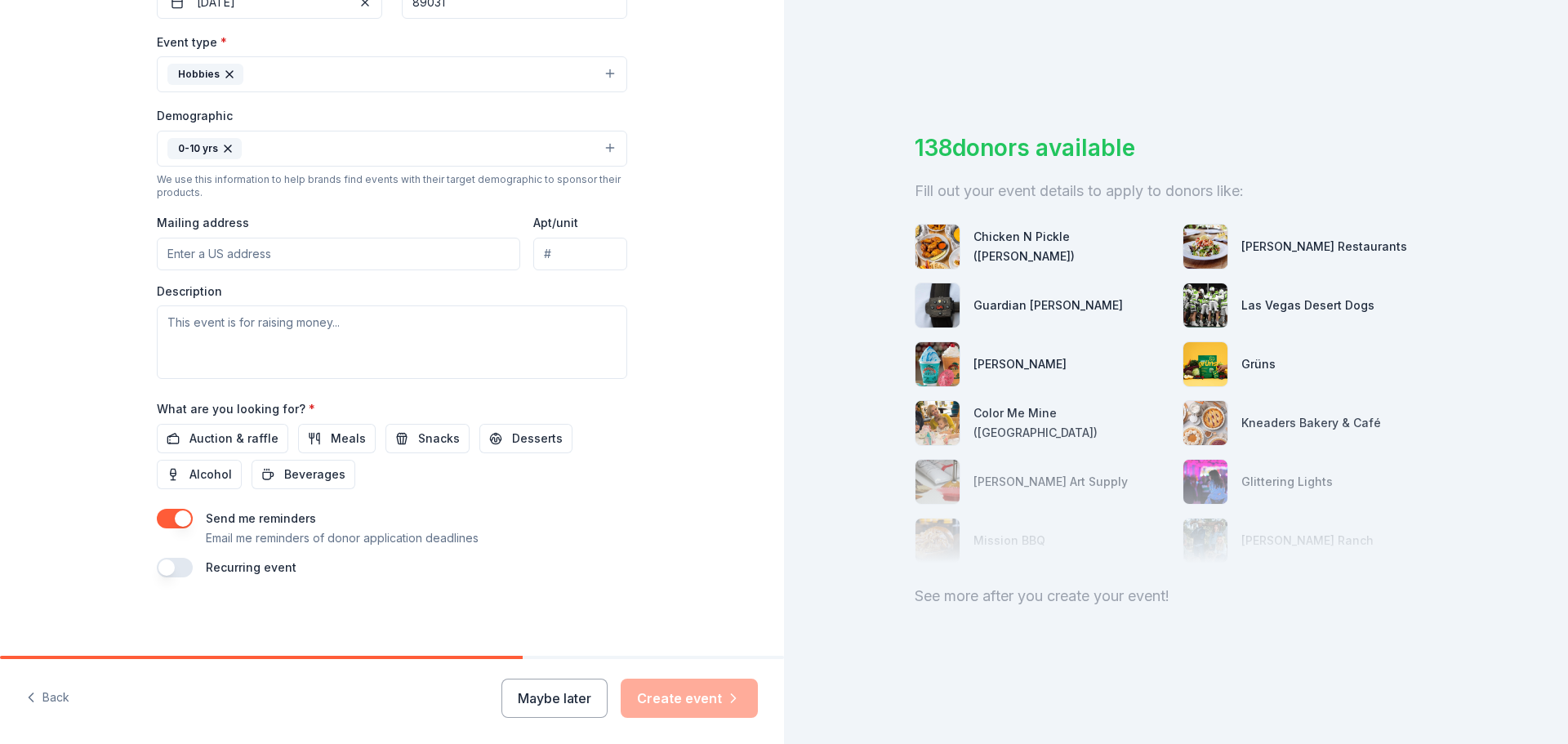
click at [1091, 591] on div "See more after you create your event!" at bounding box center [1176, 596] width 523 height 26
click at [1107, 591] on div "See more after you create your event!" at bounding box center [1176, 596] width 523 height 26
click at [1131, 352] on div "[PERSON_NAME]" at bounding box center [1041, 363] width 255 height 46
click at [245, 440] on span "Auction & raffle" at bounding box center [234, 439] width 89 height 19
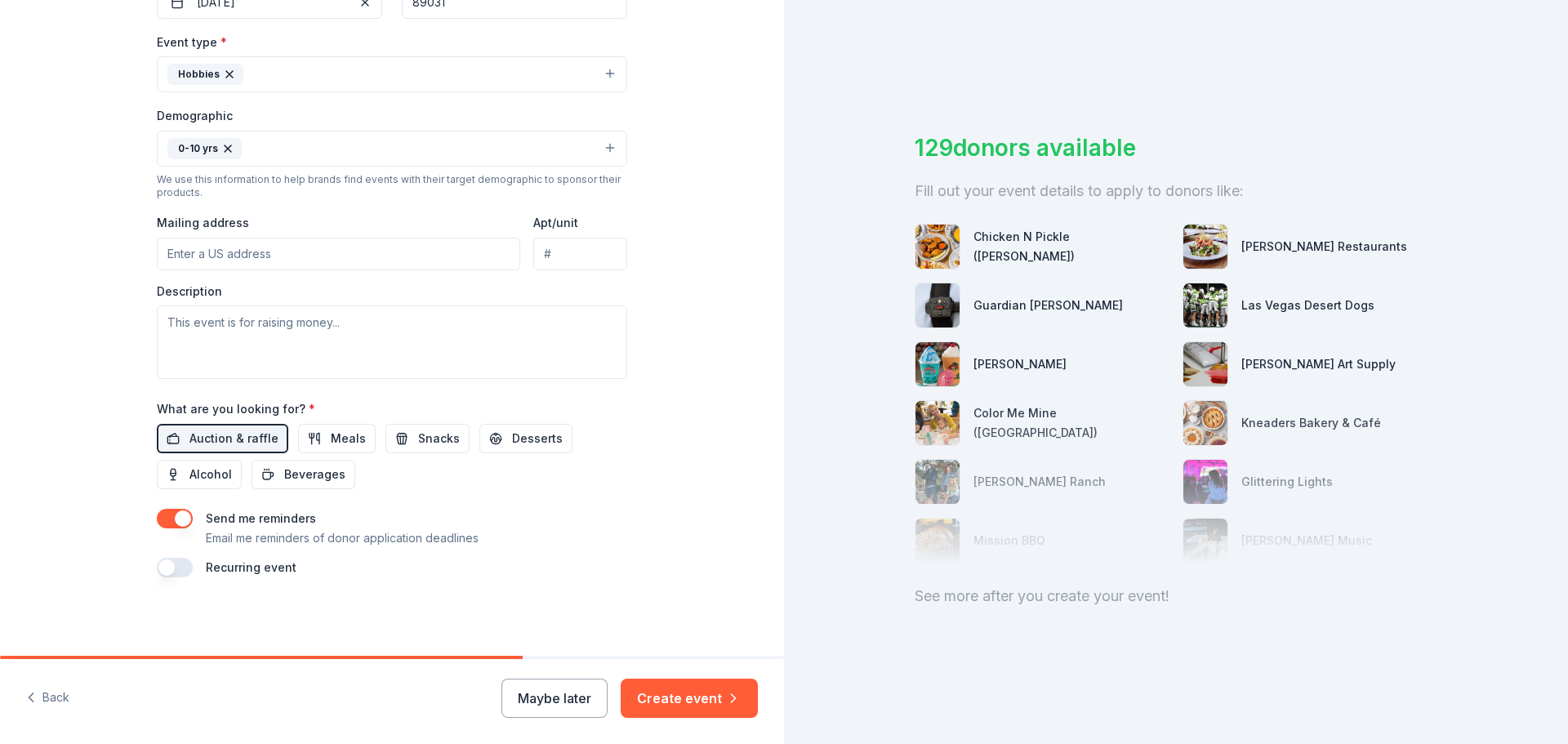
click at [216, 249] on input "Mailing address" at bounding box center [338, 254] width 363 height 33
type input "[STREET_ADDRESS][PERSON_NAME]"
click at [345, 331] on textarea at bounding box center [392, 342] width 471 height 74
